Goal: Transaction & Acquisition: Book appointment/travel/reservation

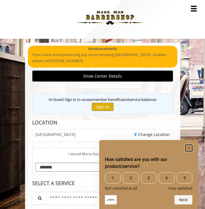
click at [189, 147] on rect "Hide survey" at bounding box center [188, 148] width 7 height 7
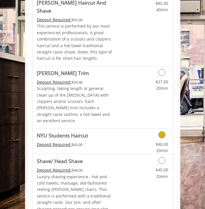
click at [163, 131] on icon "Grooming services" at bounding box center [161, 134] width 7 height 7
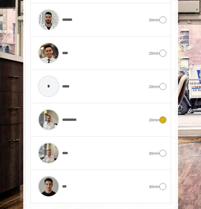
scroll to position [518, 0]
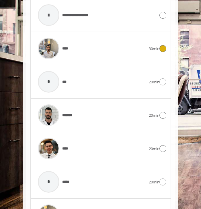
click at [155, 45] on div "**** 30min" at bounding box center [101, 48] width 132 height 27
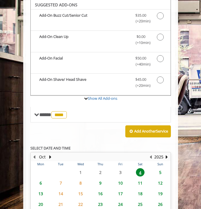
scroll to position [218, 0]
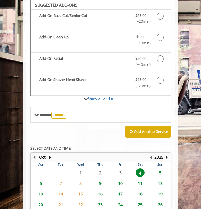
click at [161, 170] on span "5" at bounding box center [160, 172] width 9 height 8
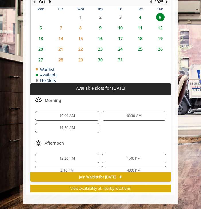
scroll to position [0, 0]
click at [78, 158] on span "12:20 PM" at bounding box center [67, 158] width 59 height 5
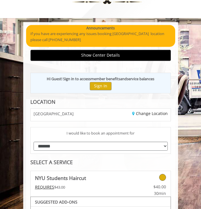
scroll to position [21, 0]
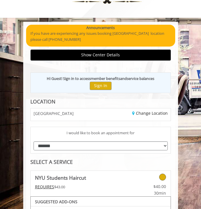
click at [106, 152] on div "**********" at bounding box center [101, 146] width 140 height 15
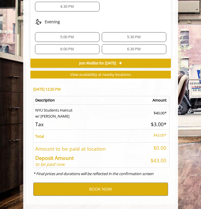
scroll to position [496, 0]
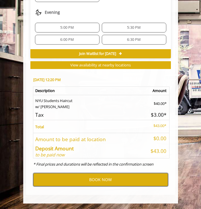
click at [104, 181] on button "BOOK NOW" at bounding box center [100, 179] width 135 height 13
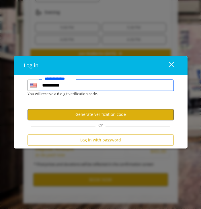
type input "**********"
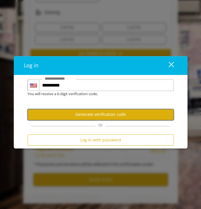
click at [99, 116] on button "Generate verification code" at bounding box center [101, 114] width 147 height 11
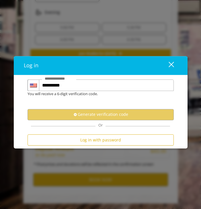
scroll to position [0, 0]
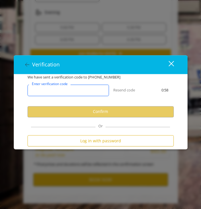
click at [89, 90] on input "Enter verification code" at bounding box center [69, 89] width 82 height 11
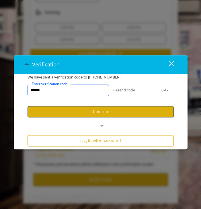
type input "******"
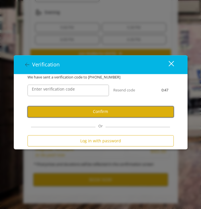
click at [103, 111] on button "Confirm" at bounding box center [101, 111] width 147 height 11
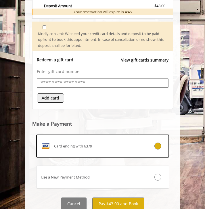
scroll to position [299, 0]
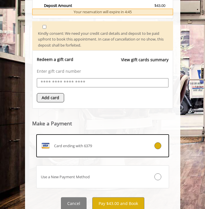
click at [99, 170] on label "Use a New Payment Method" at bounding box center [102, 176] width 133 height 23
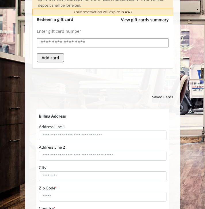
scroll to position [0, 0]
select select "***"
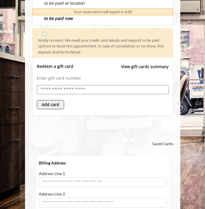
scroll to position [278, 0]
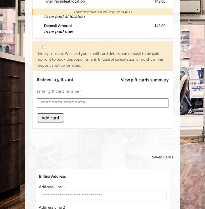
click at [70, 105] on input "text" at bounding box center [102, 103] width 125 height 8
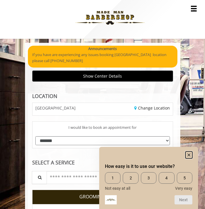
click at [189, 153] on rect "Hide survey" at bounding box center [188, 154] width 7 height 7
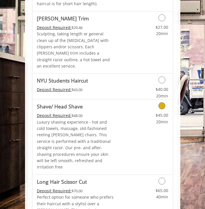
scroll to position [863, 0]
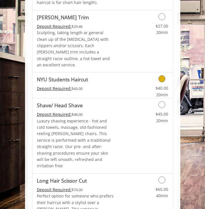
click at [160, 75] on icon "Grooming services" at bounding box center [161, 78] width 7 height 7
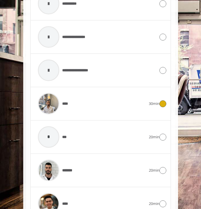
scroll to position [327, 0]
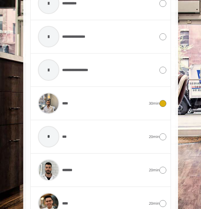
click at [163, 107] on div "**** 30min" at bounding box center [101, 103] width 132 height 27
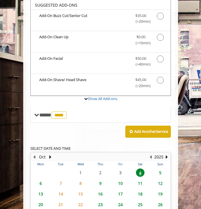
click at [160, 171] on span "5" at bounding box center [160, 172] width 9 height 8
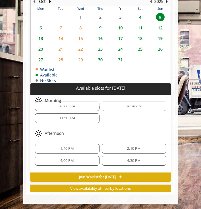
scroll to position [0, 0]
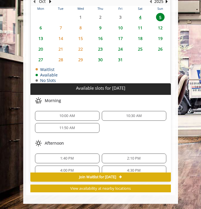
click at [79, 144] on div "Afternoon" at bounding box center [100, 142] width 141 height 11
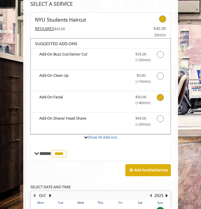
scroll to position [148, 0]
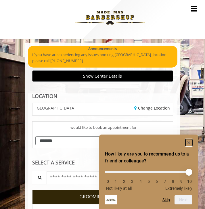
click at [191, 142] on rect "Hide survey" at bounding box center [188, 142] width 7 height 7
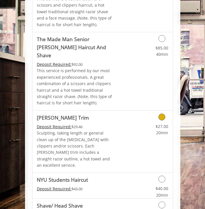
scroll to position [781, 0]
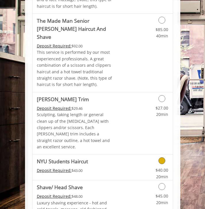
click at [159, 157] on icon "Grooming services" at bounding box center [161, 160] width 7 height 7
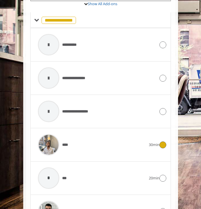
click at [166, 147] on div at bounding box center [163, 144] width 7 height 7
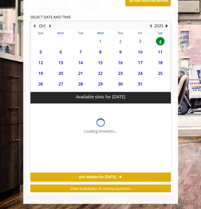
scroll to position [286, 0]
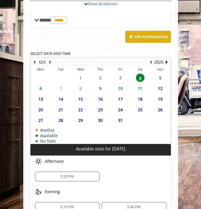
click at [158, 76] on span "5" at bounding box center [160, 78] width 9 height 8
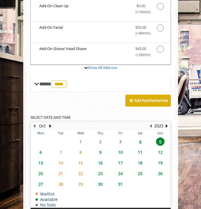
scroll to position [191, 0]
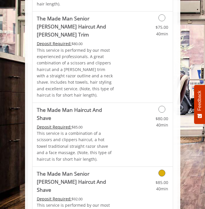
click at [95, 167] on link "The Made Man Senior Barber Haircut And Shave Deposit Required: $92.00 This serv…" at bounding box center [76, 206] width 78 height 78
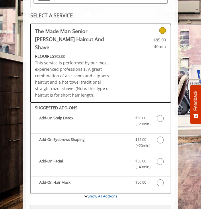
scroll to position [112, 0]
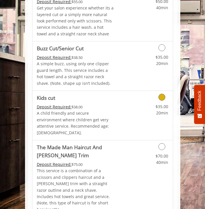
scroll to position [423, 0]
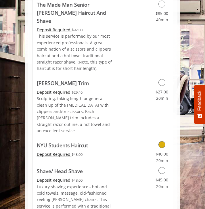
click at [162, 148] on link "$40.00 20min" at bounding box center [152, 156] width 31 height 16
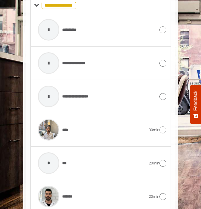
scroll to position [304, 0]
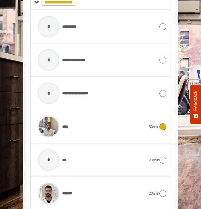
click at [165, 131] on div "**** 30min" at bounding box center [101, 126] width 132 height 27
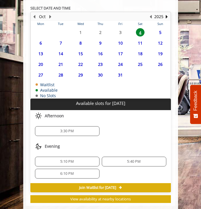
scroll to position [332, 0]
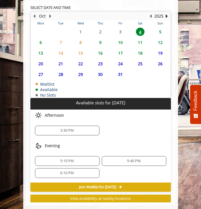
click at [161, 30] on span "5" at bounding box center [160, 32] width 9 height 8
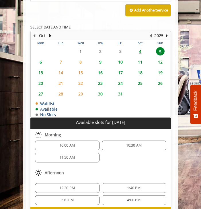
scroll to position [2, 0]
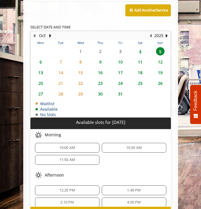
click at [76, 189] on span "12:20 PM" at bounding box center [67, 190] width 59 height 5
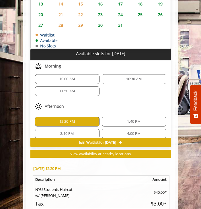
scroll to position [470, 0]
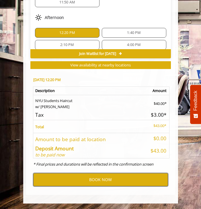
click at [105, 183] on button "BOOK NOW" at bounding box center [100, 179] width 135 height 13
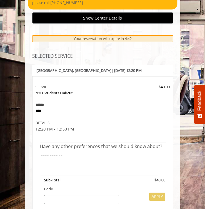
scroll to position [224, 0]
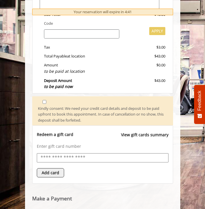
click at [80, 160] on input "text" at bounding box center [102, 158] width 125 height 8
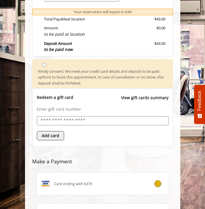
scroll to position [320, 0]
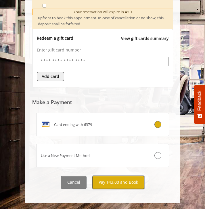
click at [109, 184] on button "Pay $43.00 and Book" at bounding box center [118, 182] width 52 height 13
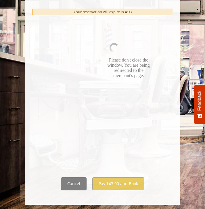
scroll to position [443, 0]
